Goal: Task Accomplishment & Management: Manage account settings

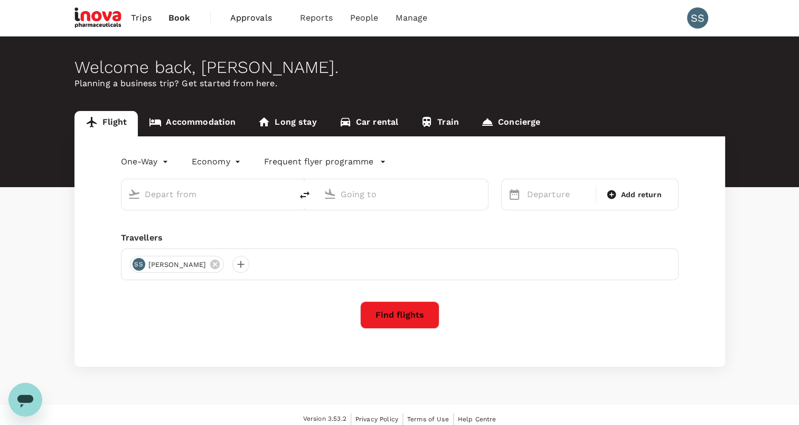
click at [247, 19] on span "Approvals" at bounding box center [256, 18] width 53 height 13
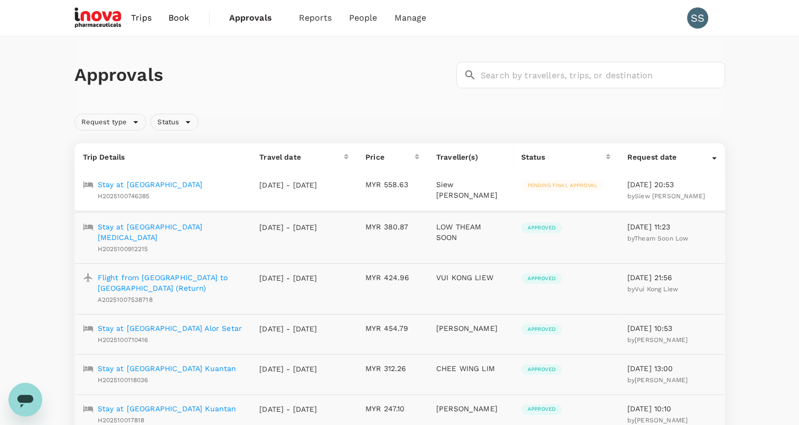
click at [131, 184] on p "Stay at [GEOGRAPHIC_DATA]" at bounding box center [150, 184] width 105 height 11
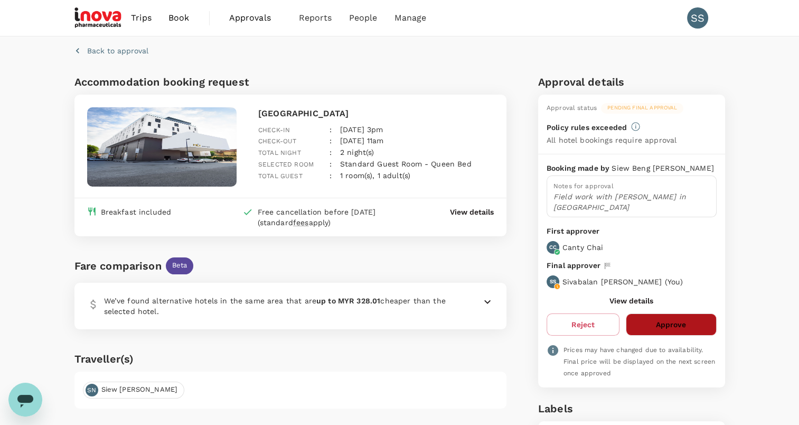
click at [638, 313] on button "Approve" at bounding box center [671, 324] width 90 height 22
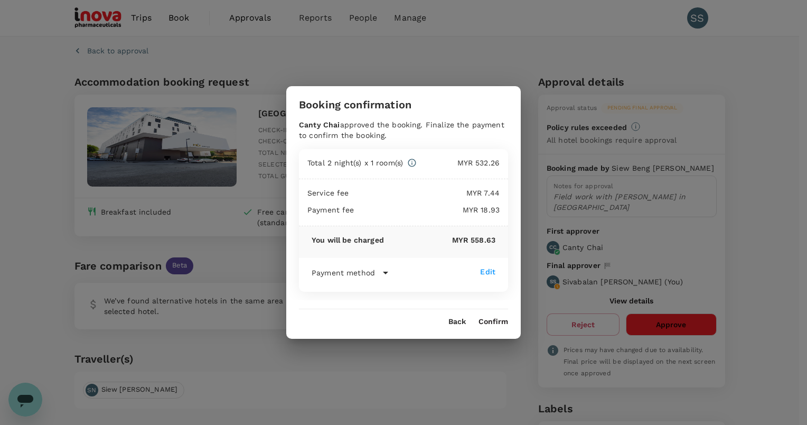
click at [492, 320] on button "Confirm" at bounding box center [493, 321] width 30 height 8
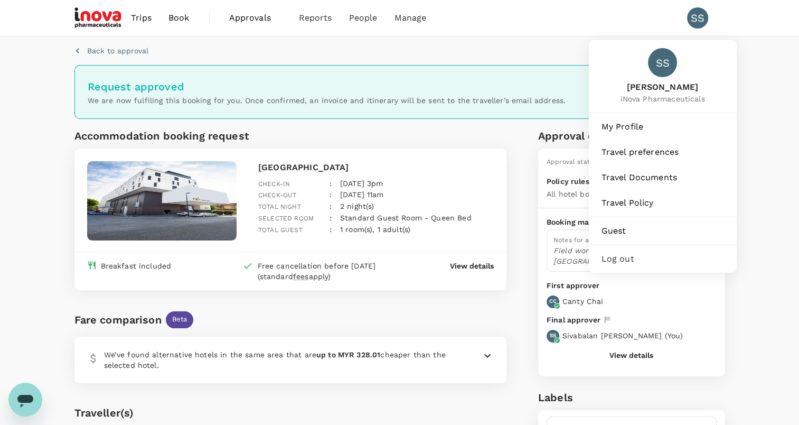
click at [691, 16] on div "SS" at bounding box center [697, 17] width 21 height 21
click at [608, 259] on span "Log out" at bounding box center [662, 258] width 122 height 13
